Goal: Task Accomplishment & Management: Use online tool/utility

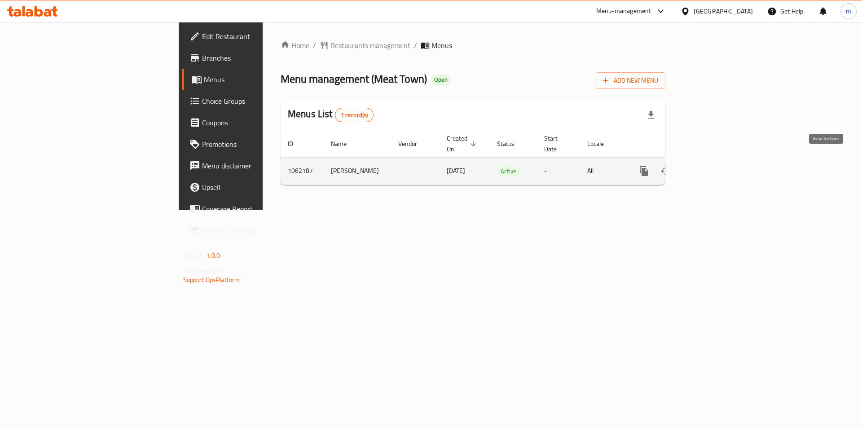
click at [713, 167] on icon "enhanced table" at bounding box center [709, 171] width 8 height 8
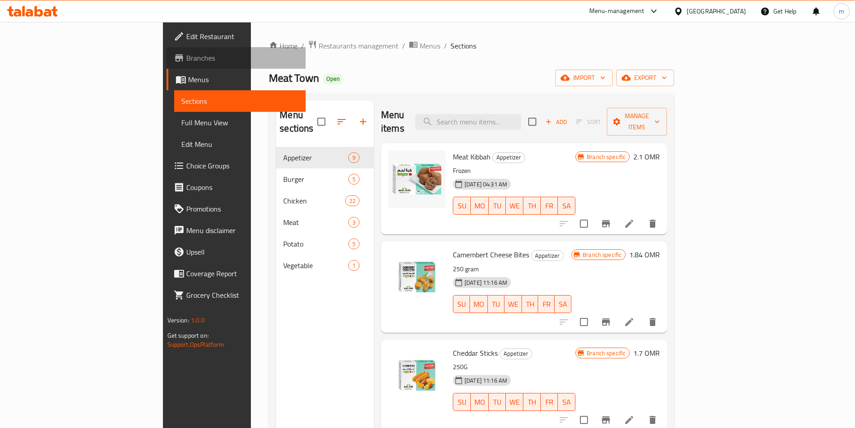
click at [186, 61] on span "Branches" at bounding box center [242, 58] width 112 height 11
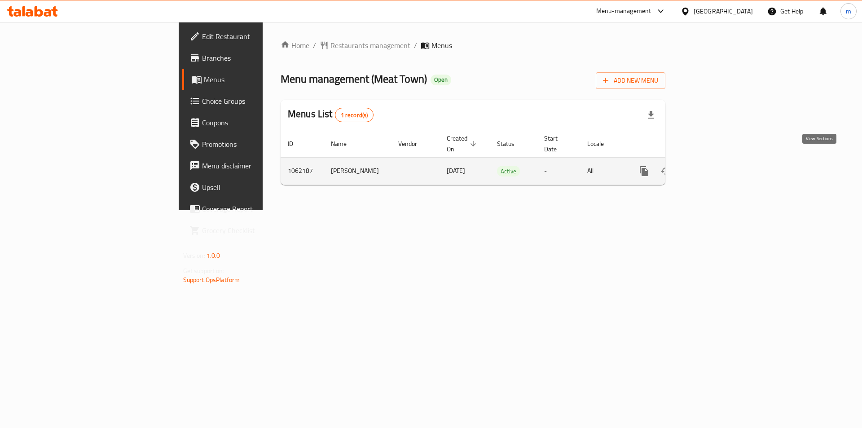
click at [714, 166] on icon "enhanced table" at bounding box center [708, 171] width 11 height 11
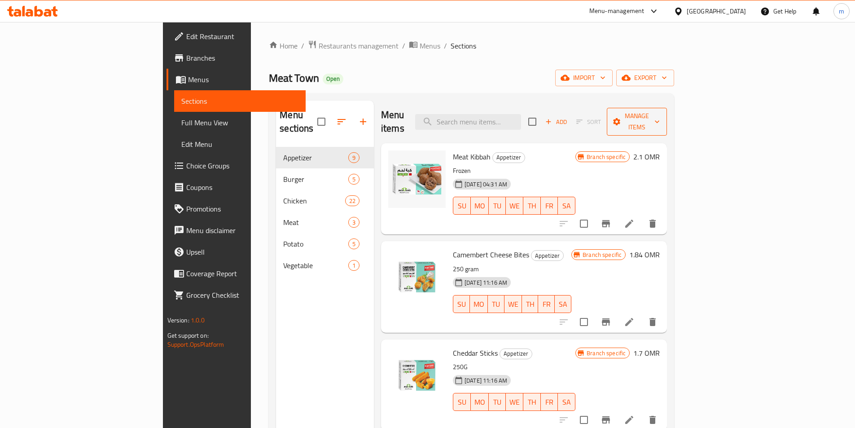
click at [660, 117] on span "Manage items" at bounding box center [637, 121] width 46 height 22
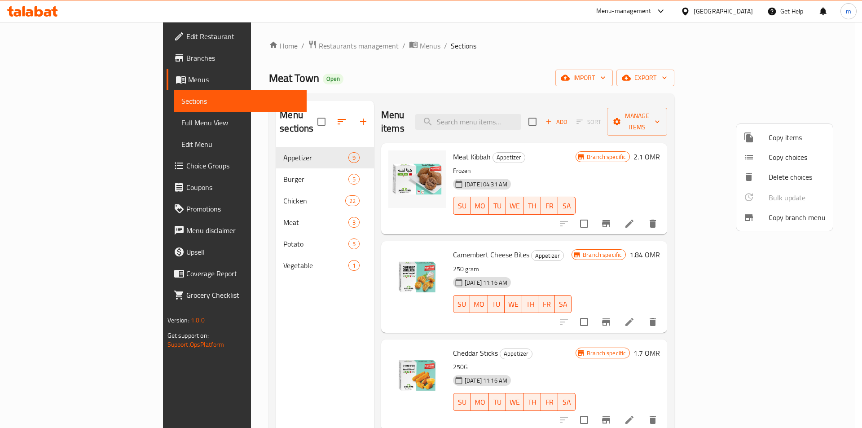
click at [791, 219] on span "Copy branch menu" at bounding box center [796, 217] width 57 height 11
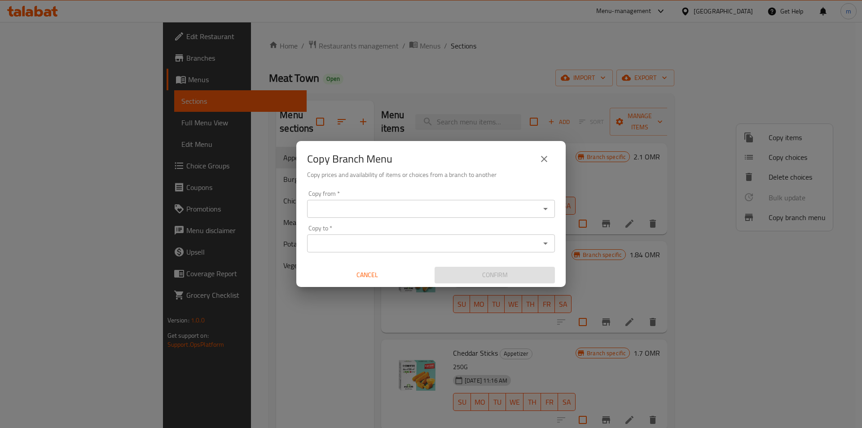
click at [384, 206] on input "Copy from   *" at bounding box center [424, 208] width 228 height 13
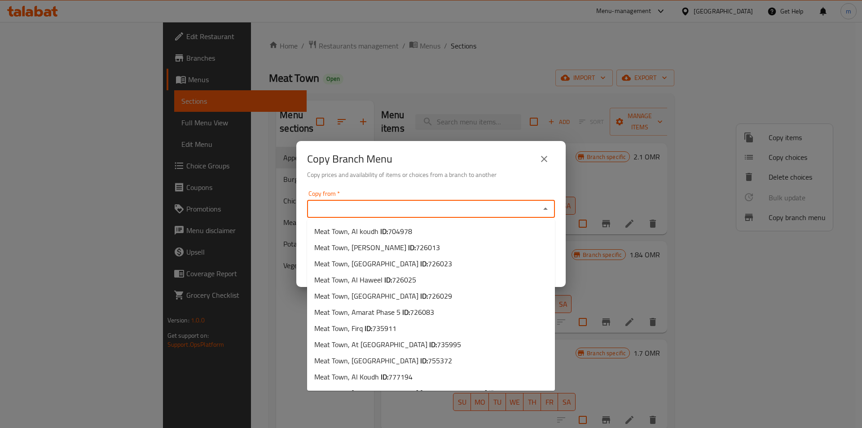
click at [384, 206] on input "Copy from   *" at bounding box center [424, 208] width 228 height 13
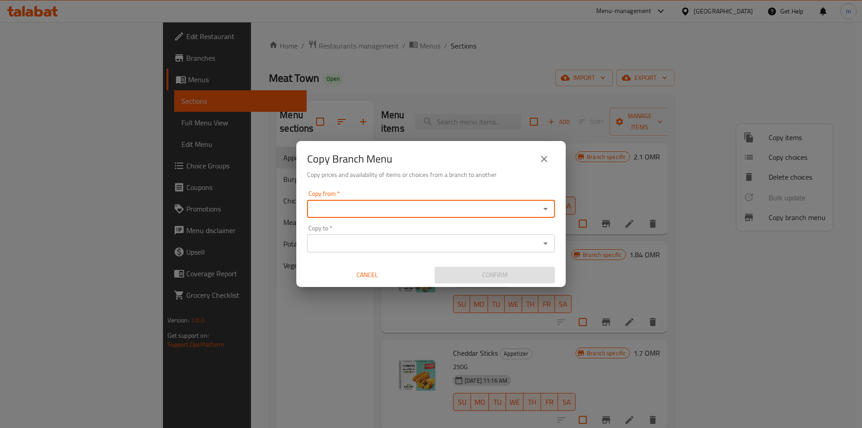
click at [380, 242] on input "Copy to   *" at bounding box center [424, 243] width 228 height 13
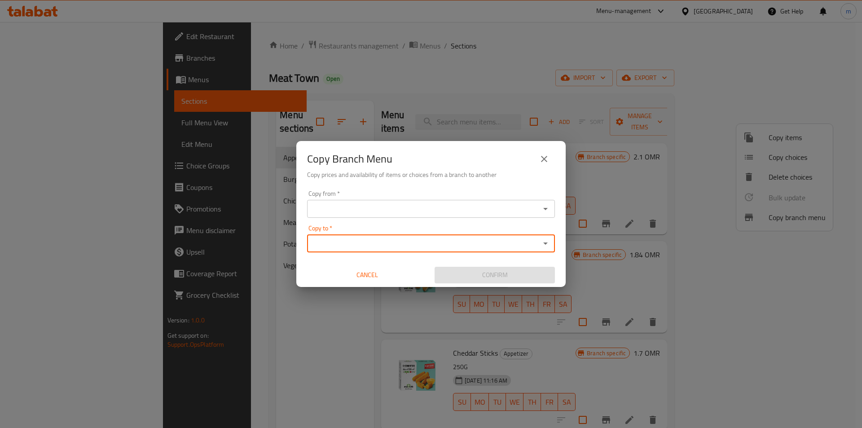
click at [380, 242] on input "Copy to   *" at bounding box center [424, 243] width 228 height 13
click at [381, 209] on input "Copy from   *" at bounding box center [424, 208] width 228 height 13
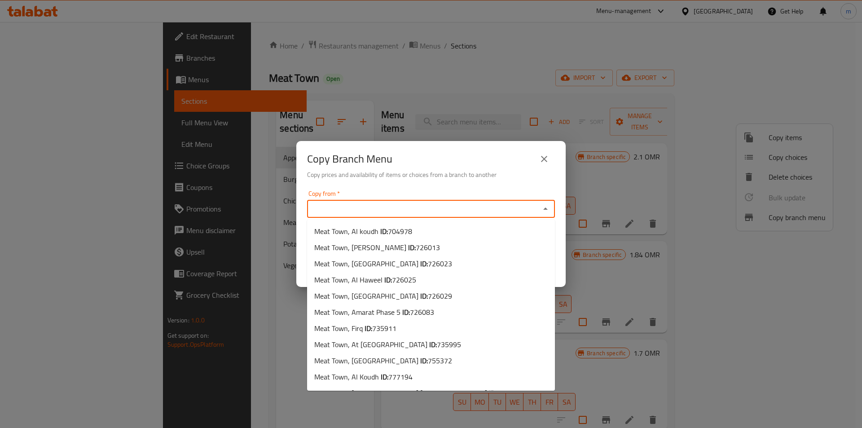
click at [381, 209] on input "Copy from   *" at bounding box center [424, 208] width 228 height 13
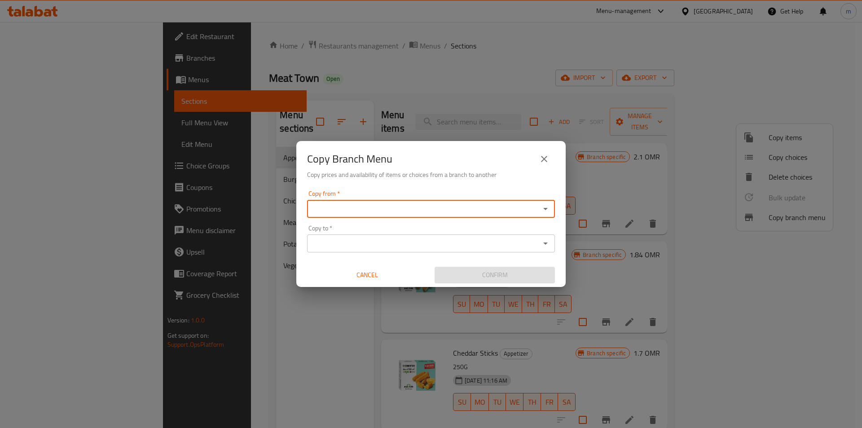
click at [402, 209] on input "Copy from   *" at bounding box center [424, 208] width 228 height 13
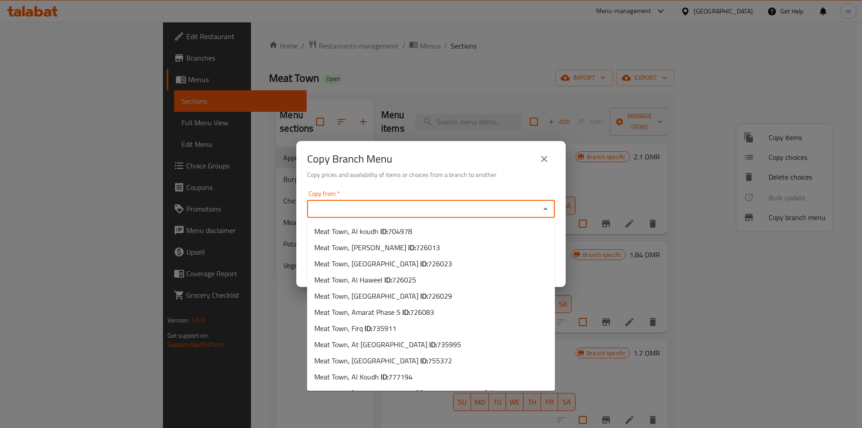
paste input "735911"
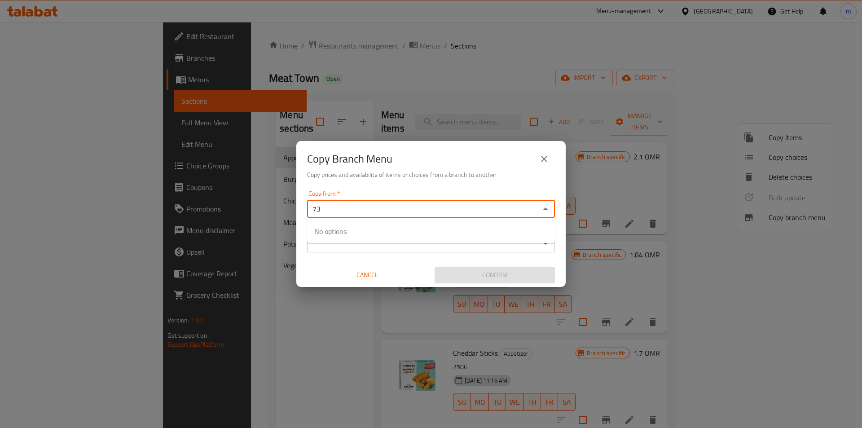
type input "7"
click at [352, 211] on input "Copy from   *" at bounding box center [424, 208] width 228 height 13
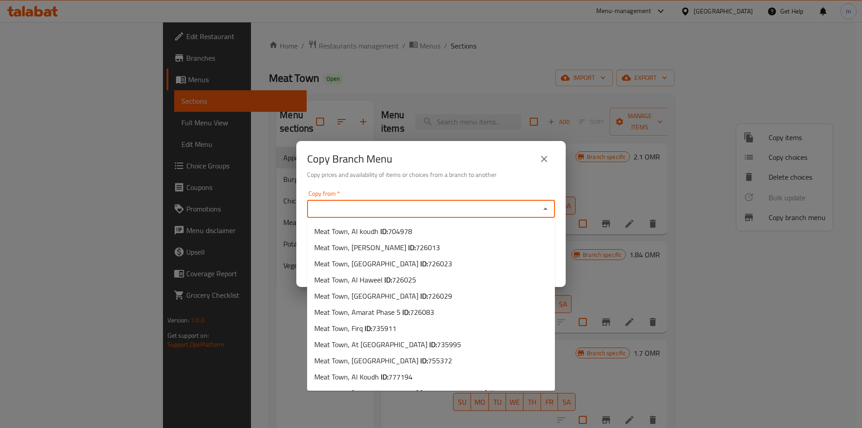
paste input "777194"
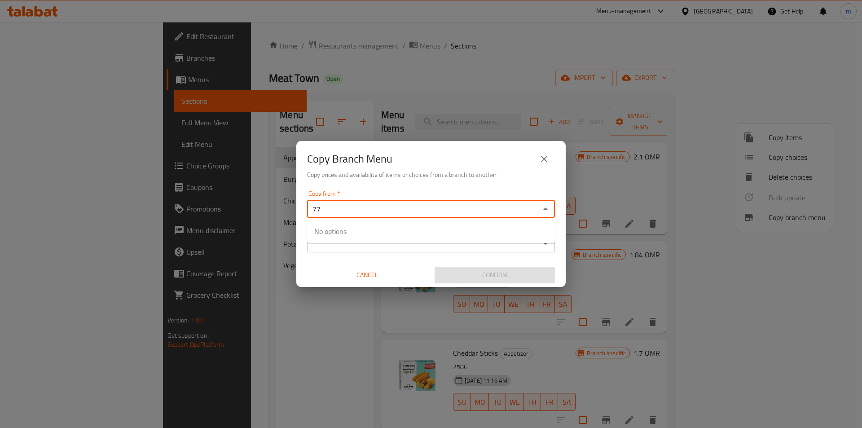
type input "7"
click at [348, 206] on input "Copy from   *" at bounding box center [424, 208] width 228 height 13
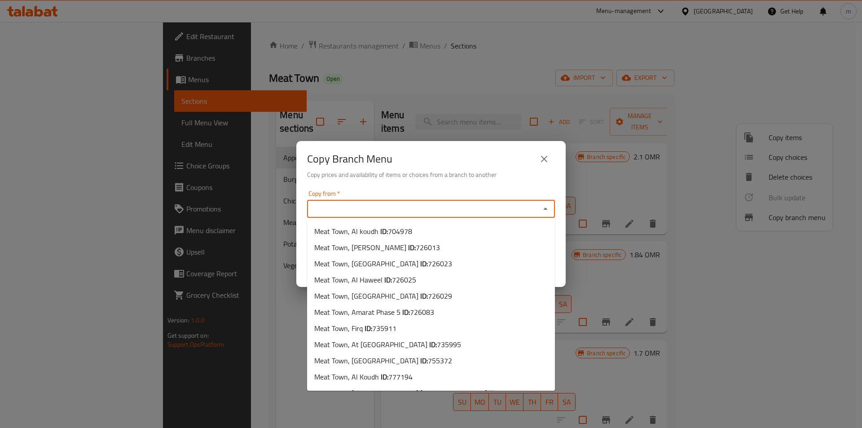
paste input "Meat Town, Al Koudh"
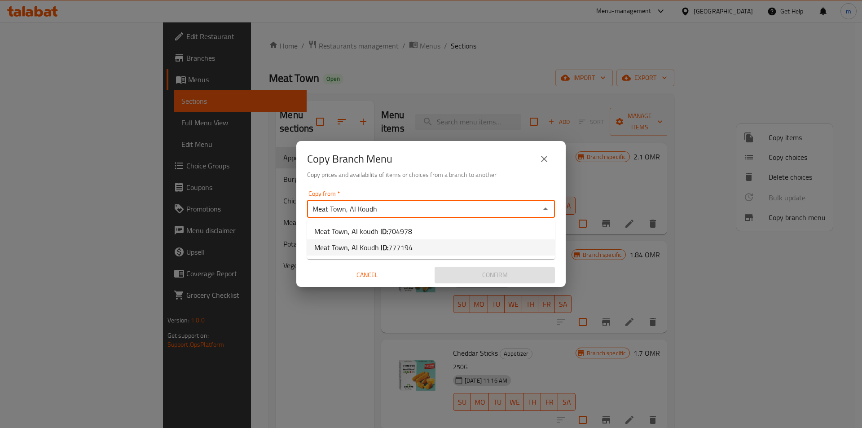
click at [370, 247] on span "Meat Town, [GEOGRAPHIC_DATA] ID: 777194" at bounding box center [363, 247] width 98 height 11
click at [392, 204] on input "Meat Town, Al Koudh" at bounding box center [424, 208] width 228 height 13
click at [543, 210] on icon "Open" at bounding box center [545, 208] width 11 height 11
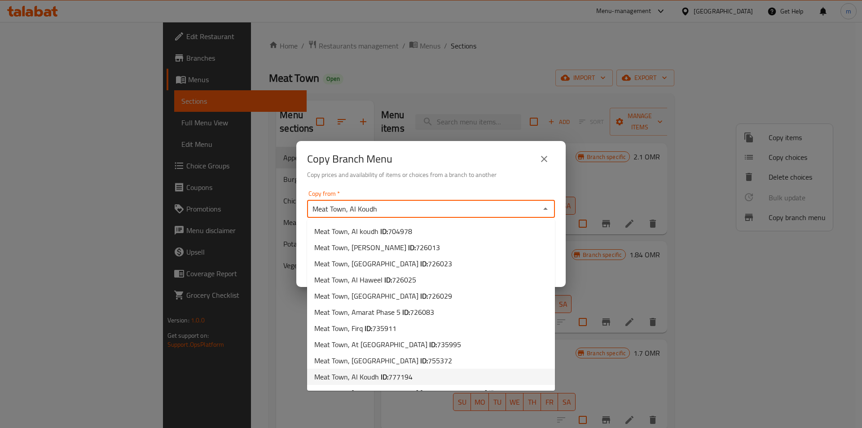
click at [406, 212] on input "Meat Town, Al Koudh" at bounding box center [424, 208] width 228 height 13
type input "M"
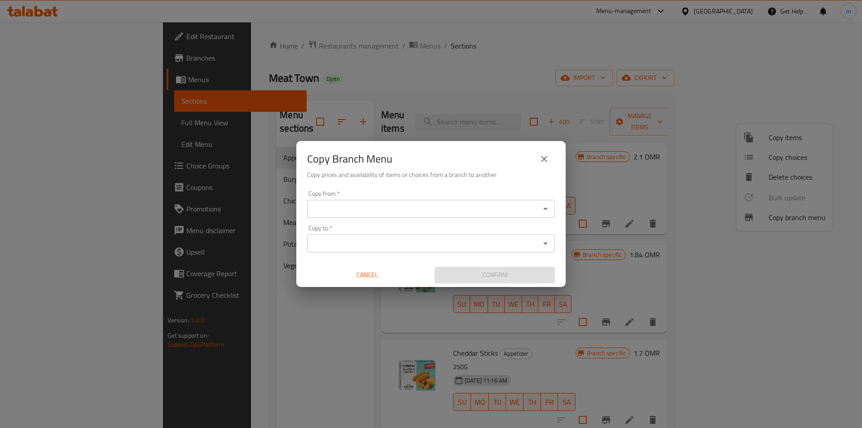
type input "Meat Town, Al Koudh"
click at [391, 210] on input "Meat Town, Al Koudh" at bounding box center [424, 208] width 228 height 13
paste input "Meat Town, Al Koudh"
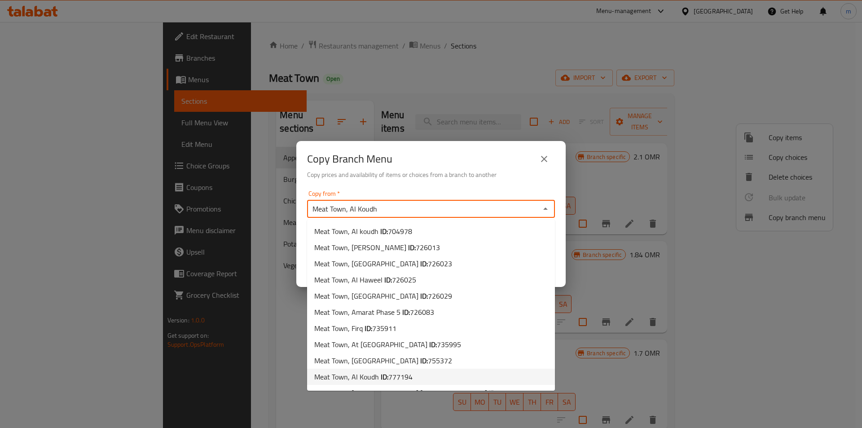
click at [391, 210] on input "Meat Town, Al Koudh" at bounding box center [424, 208] width 228 height 13
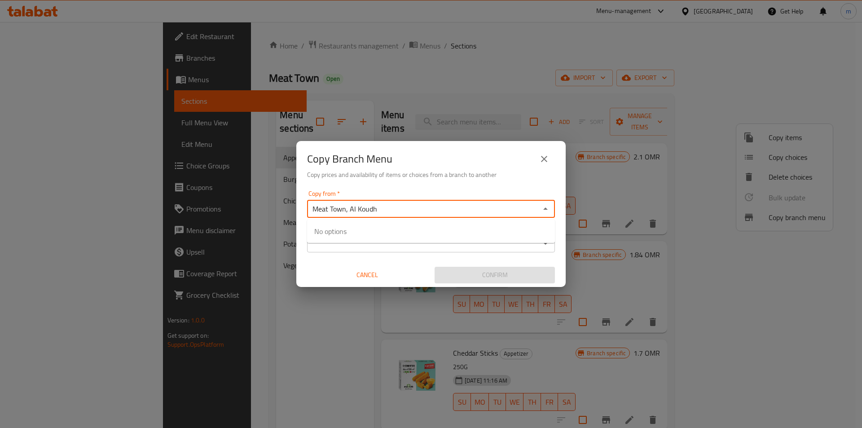
type input "Meat Town, Al Koudh"
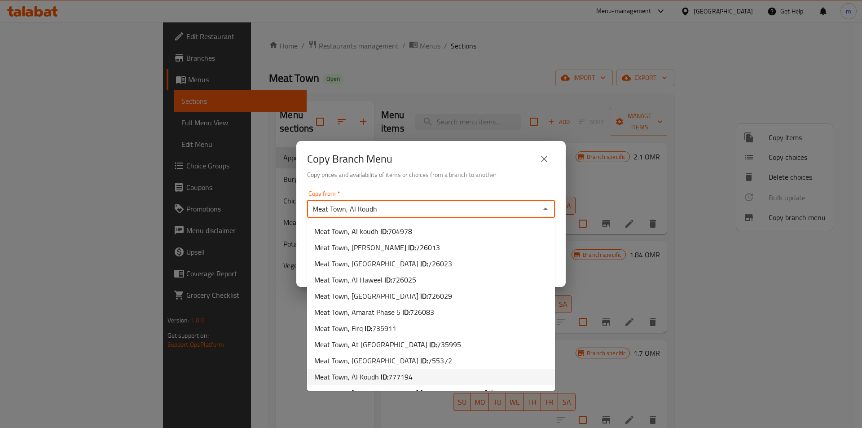
click at [362, 376] on span "Meat Town, [GEOGRAPHIC_DATA] ID: 777194" at bounding box center [363, 376] width 98 height 11
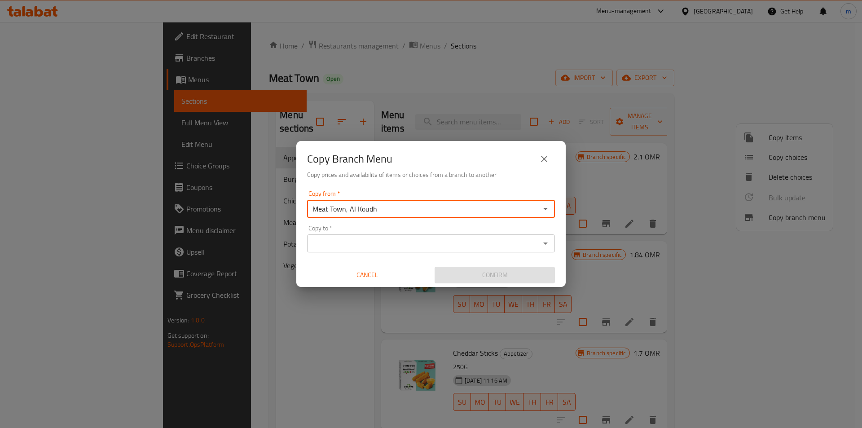
click at [337, 242] on input "Copy to   *" at bounding box center [424, 243] width 228 height 13
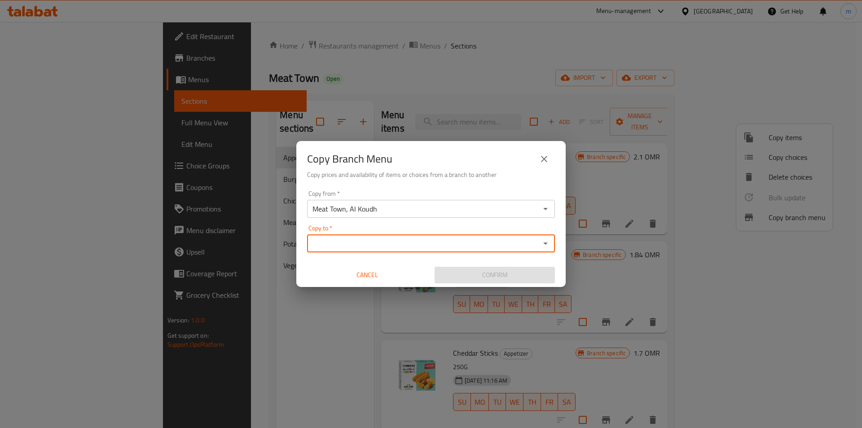
click at [339, 236] on div "Copy to *" at bounding box center [431, 243] width 248 height 18
paste input "Meat Town, Firq"
type input "Meat Town, Firq"
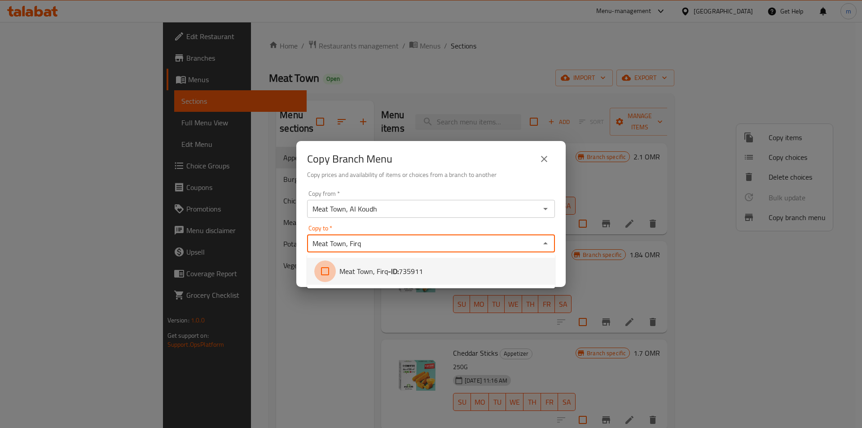
click at [322, 269] on input "checkbox" at bounding box center [325, 271] width 22 height 22
checkbox input "false"
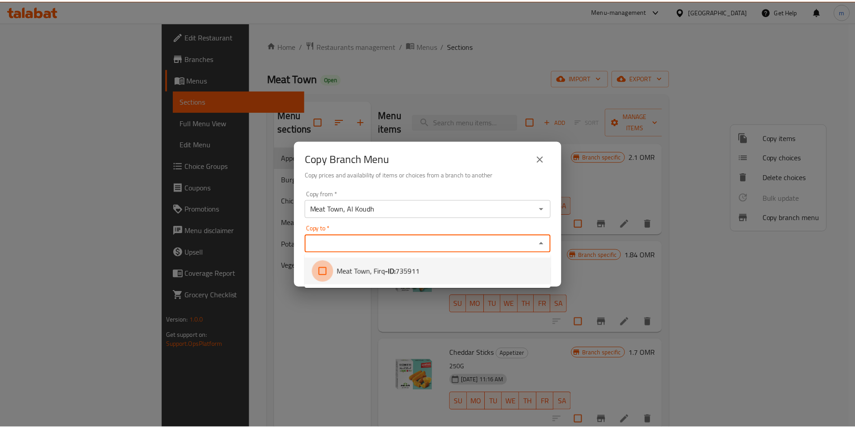
scroll to position [23, 0]
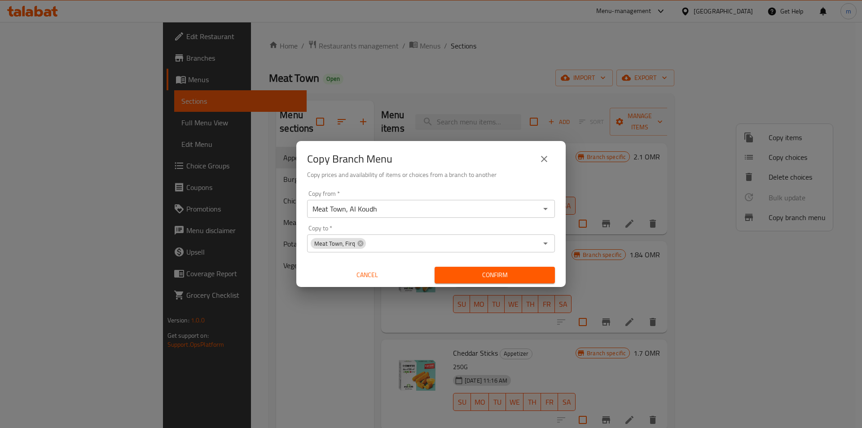
click at [306, 255] on div "Copy from   * [GEOGRAPHIC_DATA], Al Koudh Copy from * Copy to   * [GEOGRAPHIC_D…" at bounding box center [430, 237] width 269 height 100
click at [476, 271] on span "Confirm" at bounding box center [495, 274] width 106 height 11
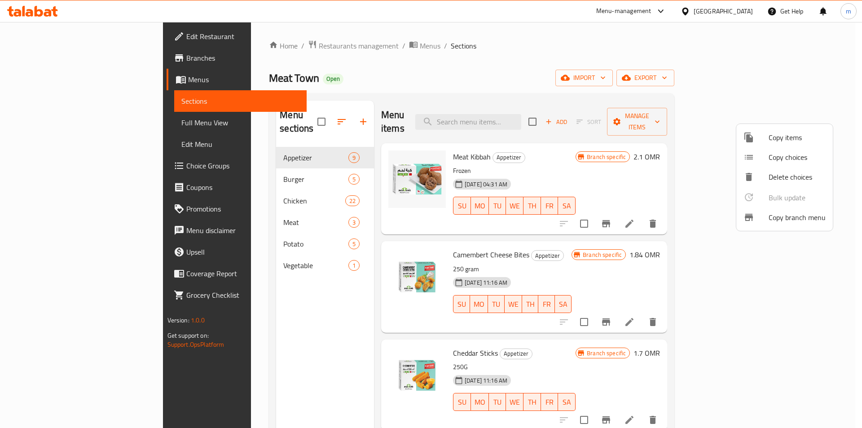
click at [48, 63] on div at bounding box center [431, 214] width 862 height 428
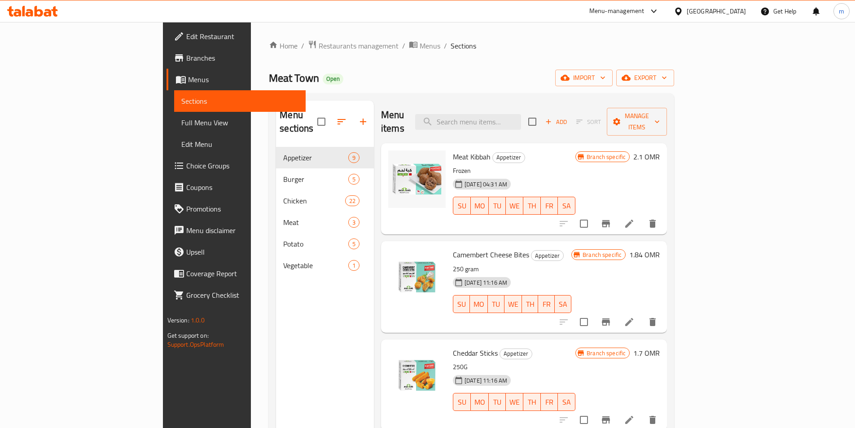
click at [186, 60] on span "Branches" at bounding box center [242, 58] width 112 height 11
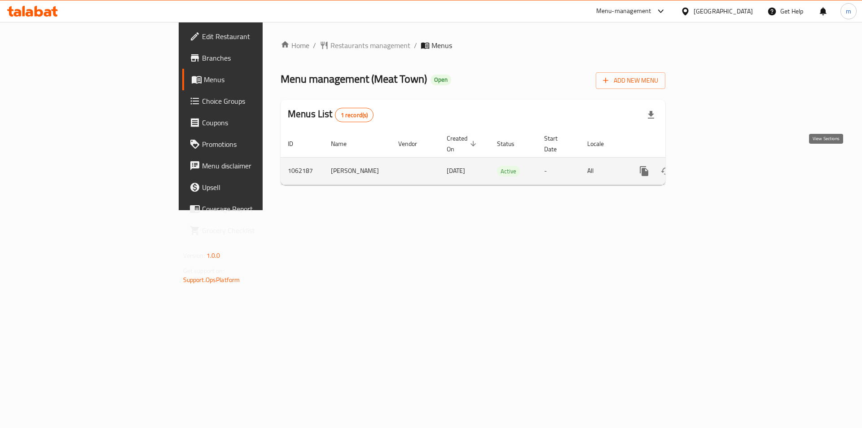
click at [714, 166] on icon "enhanced table" at bounding box center [708, 171] width 11 height 11
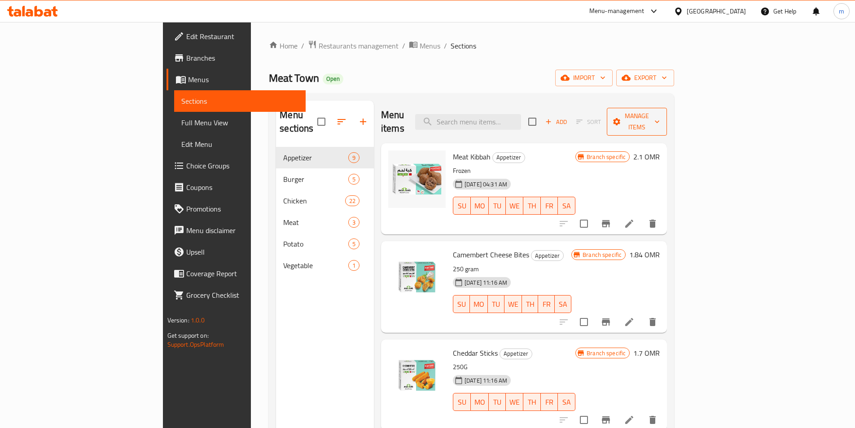
click at [660, 120] on span "Manage items" at bounding box center [637, 121] width 46 height 22
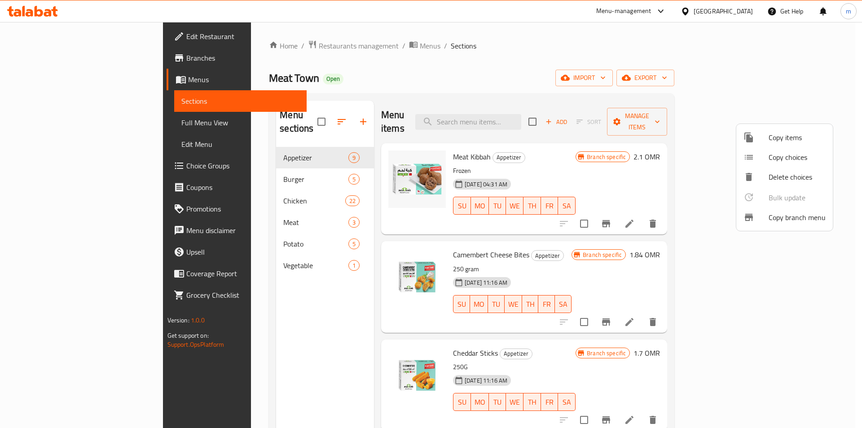
click at [787, 220] on span "Copy branch menu" at bounding box center [796, 217] width 57 height 11
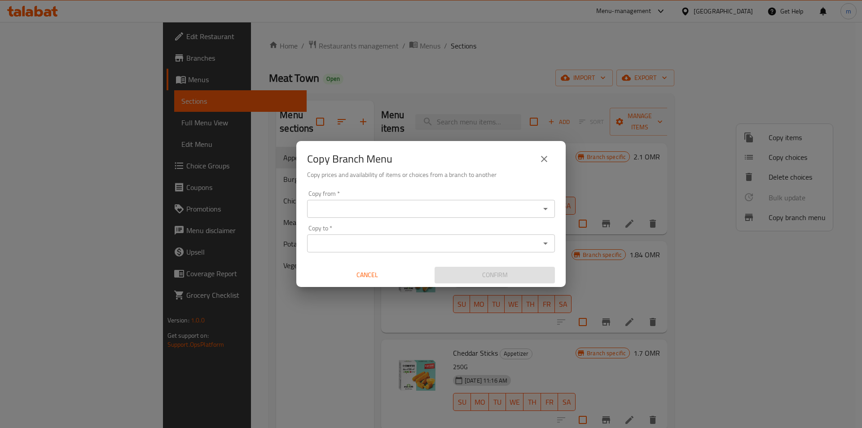
click at [351, 201] on div "Copy from *" at bounding box center [431, 209] width 248 height 18
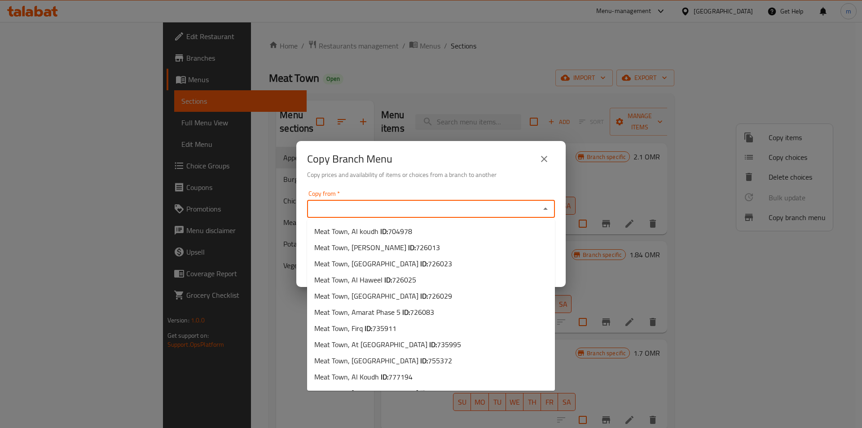
click at [350, 206] on input "Copy from   *" at bounding box center [424, 208] width 228 height 13
paste input "Meat Town, Al Koudh"
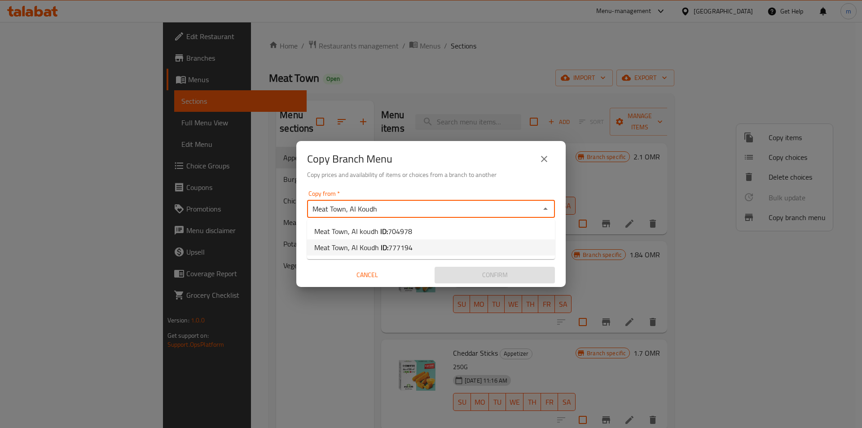
click at [375, 248] on span "Meat Town, [GEOGRAPHIC_DATA] ID: 777194" at bounding box center [363, 247] width 98 height 11
type input "Meat Town, Al Koudh"
click at [363, 242] on input "Copy to   *" at bounding box center [424, 243] width 228 height 13
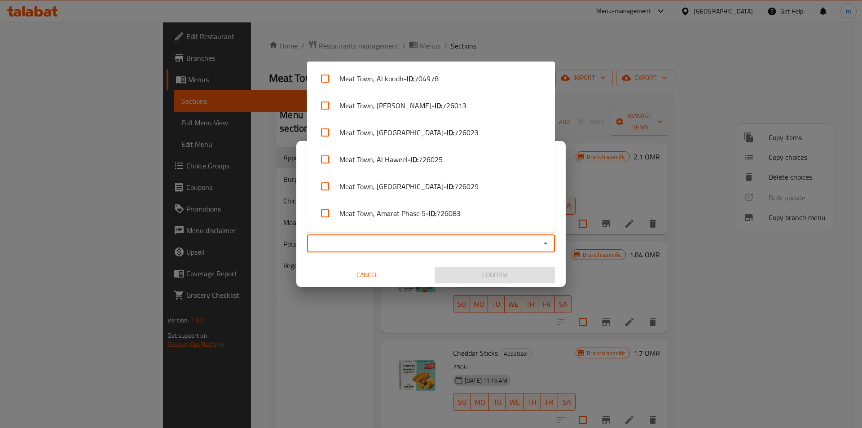
paste input "Meat Town, Bahla"
type input "Meat Town, Bahla"
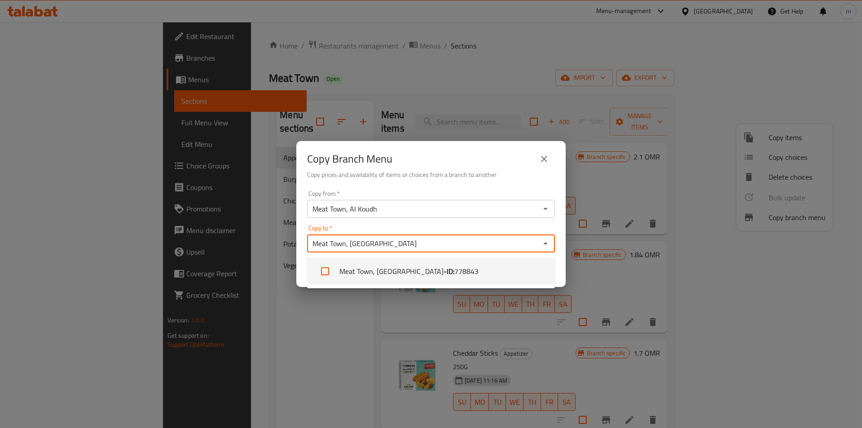
click at [373, 271] on li "Meat Town, Bahla - ID: 778843" at bounding box center [431, 271] width 248 height 27
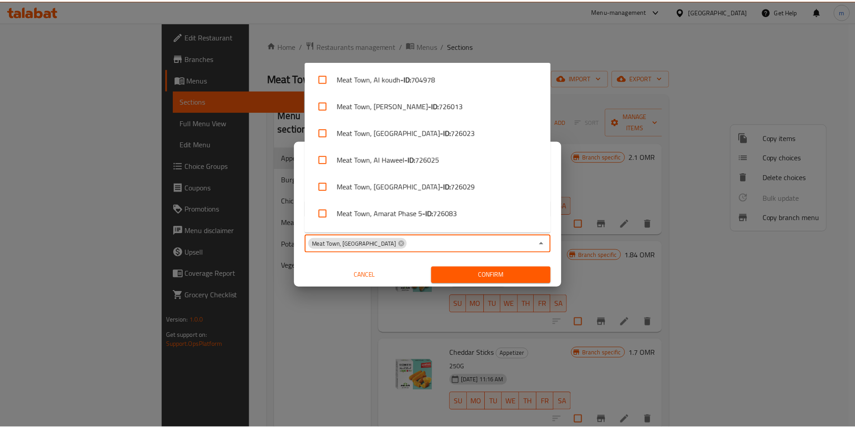
scroll to position [131, 0]
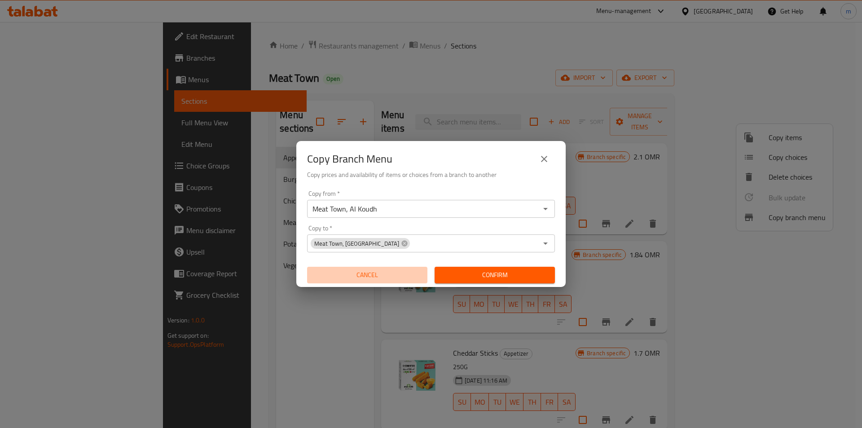
click at [335, 270] on span "Cancel" at bounding box center [367, 274] width 113 height 11
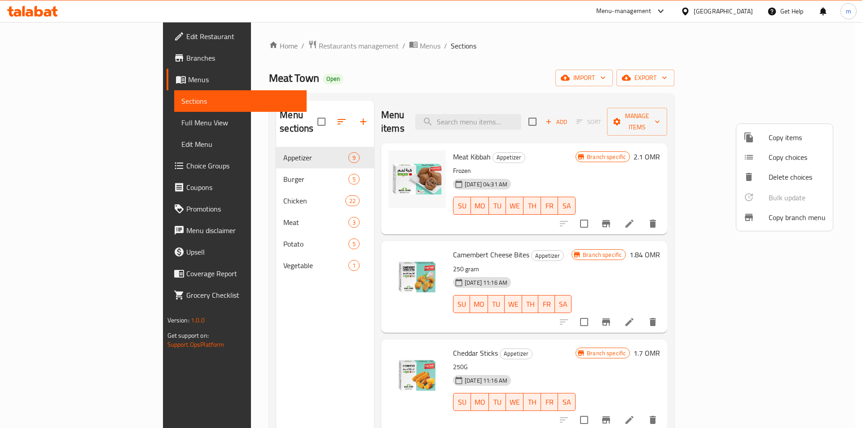
click at [786, 219] on span "Copy branch menu" at bounding box center [796, 217] width 57 height 11
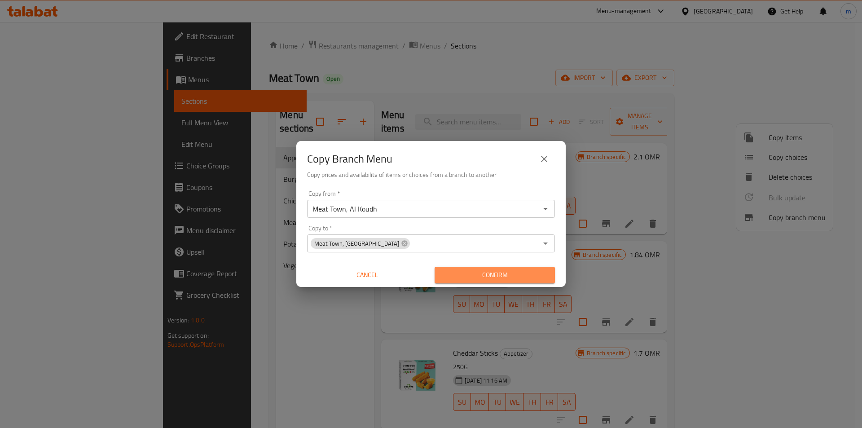
click at [479, 272] on span "Confirm" at bounding box center [495, 274] width 106 height 11
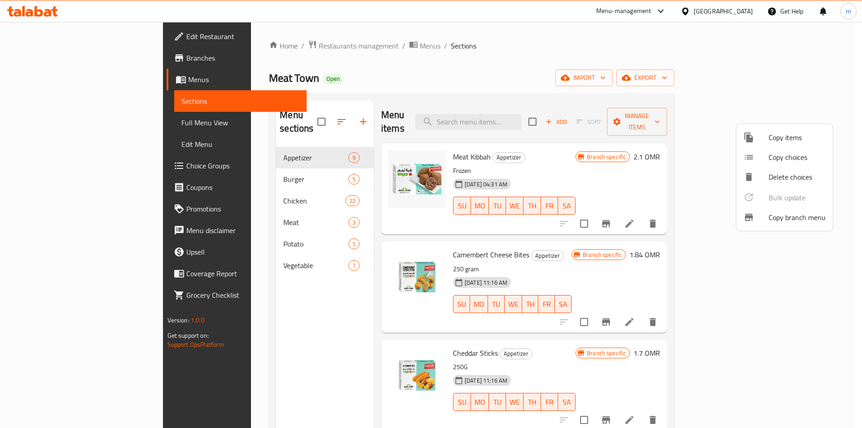
click at [60, 61] on div at bounding box center [431, 214] width 862 height 428
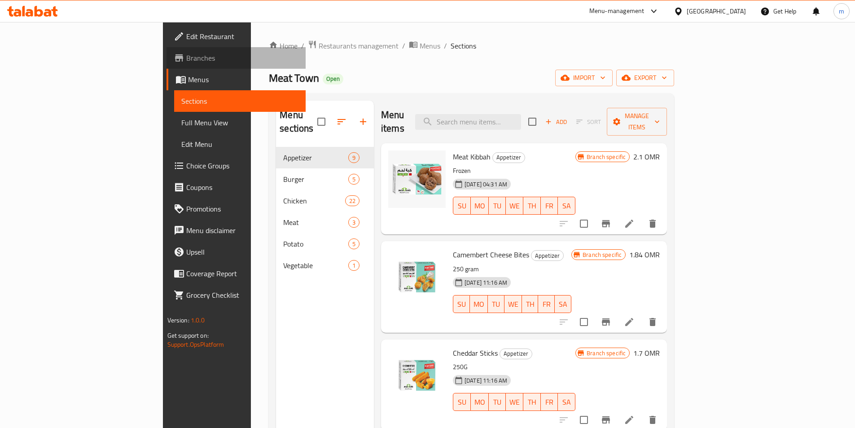
click at [186, 61] on span "Branches" at bounding box center [242, 58] width 112 height 11
